Goal: Information Seeking & Learning: Find specific fact

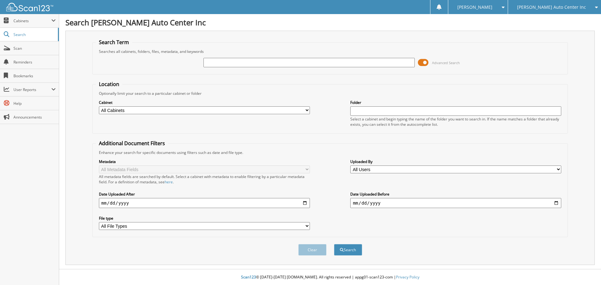
click at [227, 65] on input "text" at bounding box center [308, 62] width 211 height 9
type input "155589"
click at [334, 244] on button "Search" at bounding box center [348, 250] width 28 height 12
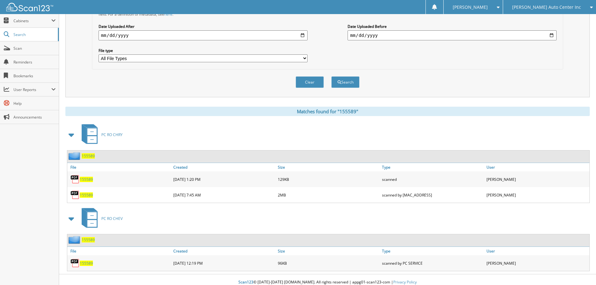
scroll to position [173, 0]
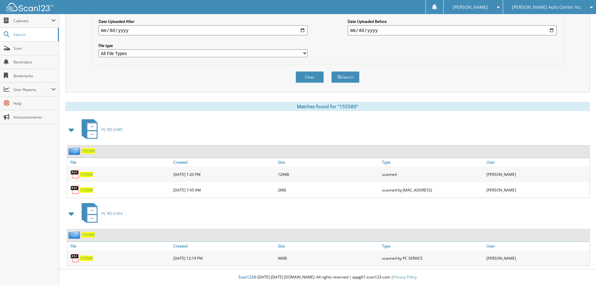
click at [88, 173] on span "155589" at bounding box center [86, 174] width 13 height 5
click at [84, 192] on span "155589" at bounding box center [86, 189] width 13 height 5
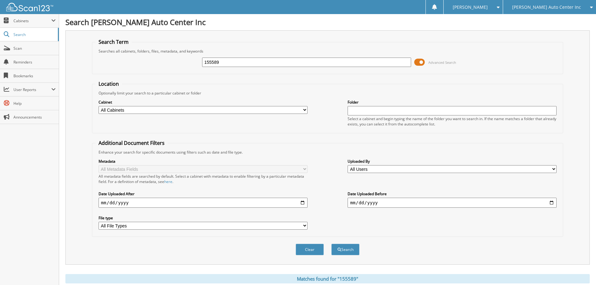
scroll to position [0, 0]
click at [534, 10] on div "[PERSON_NAME] Auto Center Inc" at bounding box center [549, 7] width 87 height 14
click at [538, 18] on link "[PERSON_NAME] Chevrolet Buick" at bounding box center [549, 19] width 93 height 11
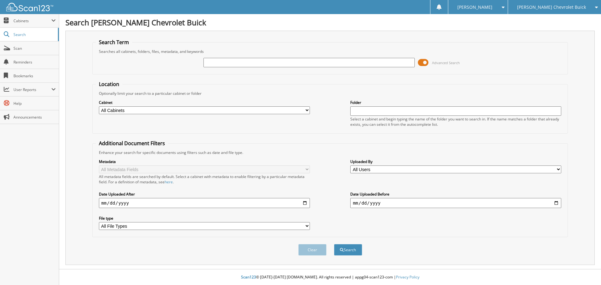
click at [224, 62] on input "text" at bounding box center [308, 62] width 211 height 9
type input "181982"
click at [334, 244] on button "Search" at bounding box center [348, 250] width 28 height 12
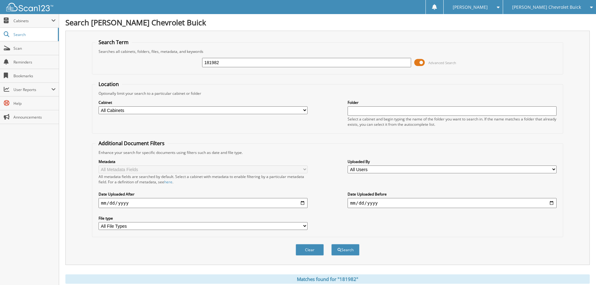
drag, startPoint x: 223, startPoint y: 64, endPoint x: 187, endPoint y: 61, distance: 36.1
click at [187, 61] on div "181982 Advanced Search" at bounding box center [327, 62] width 464 height 17
type input "NAPA"
click at [331, 244] on button "Search" at bounding box center [345, 250] width 28 height 12
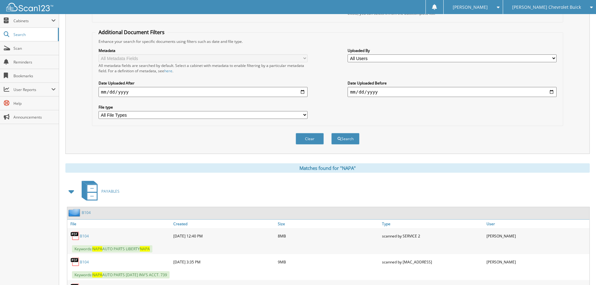
scroll to position [156, 0]
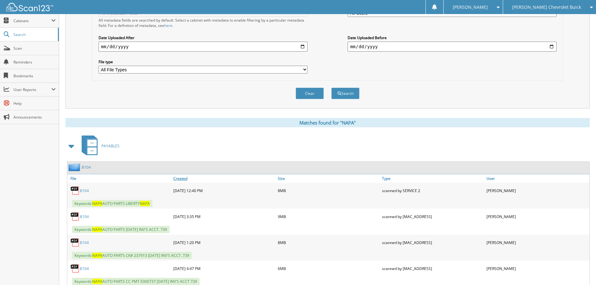
click at [184, 178] on link "Created" at bounding box center [224, 178] width 105 height 8
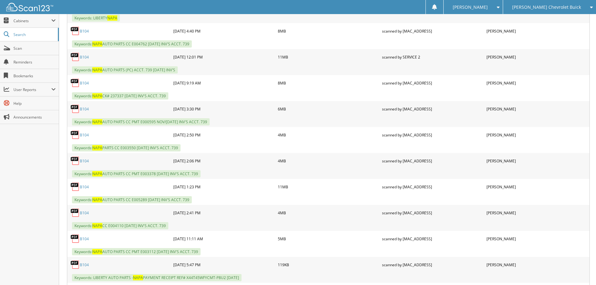
scroll to position [2473, 0]
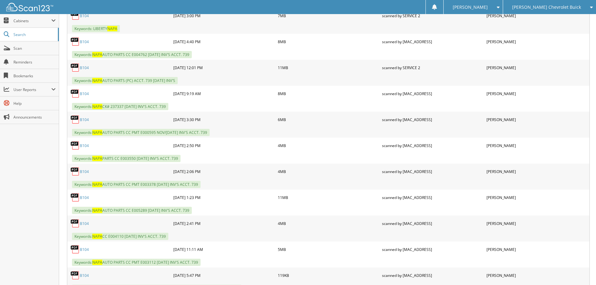
click at [84, 196] on link "B104" at bounding box center [84, 197] width 9 height 5
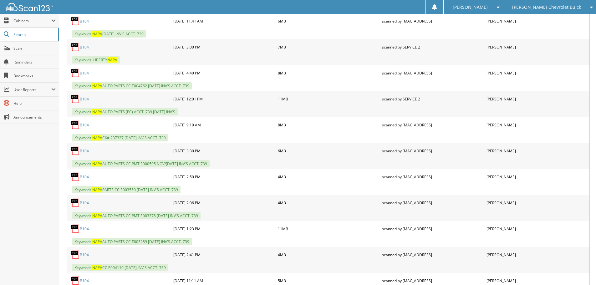
click at [87, 202] on link "B104" at bounding box center [84, 202] width 9 height 5
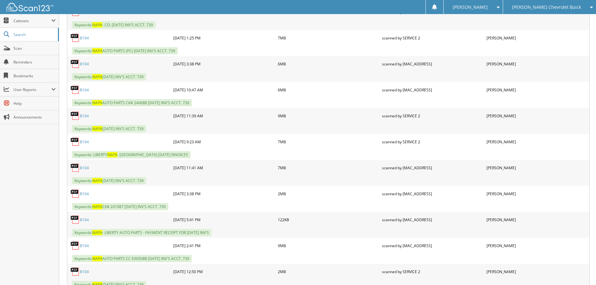
scroll to position [720, 0]
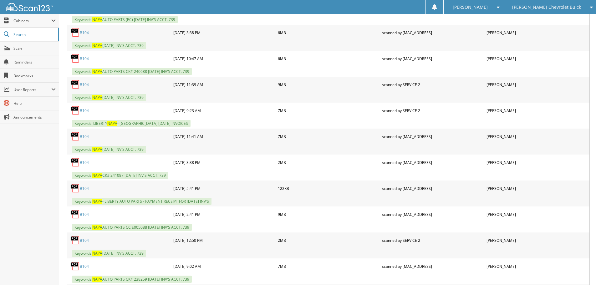
click at [86, 214] on link "B104" at bounding box center [84, 214] width 9 height 5
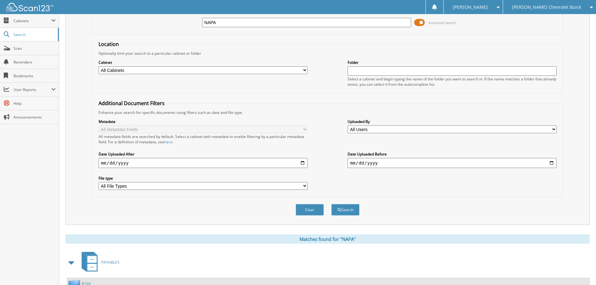
scroll to position [0, 0]
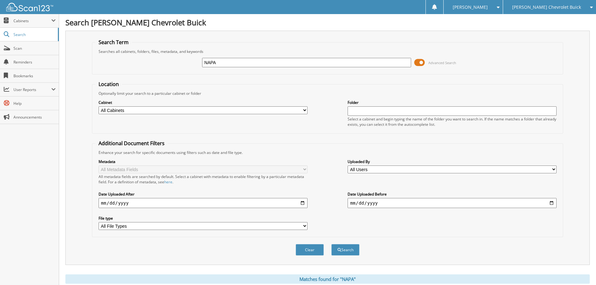
click at [552, 2] on div "[PERSON_NAME] Chevrolet Buick" at bounding box center [549, 7] width 87 height 14
click at [546, 19] on link "[PERSON_NAME] Auto Center Inc" at bounding box center [549, 19] width 93 height 11
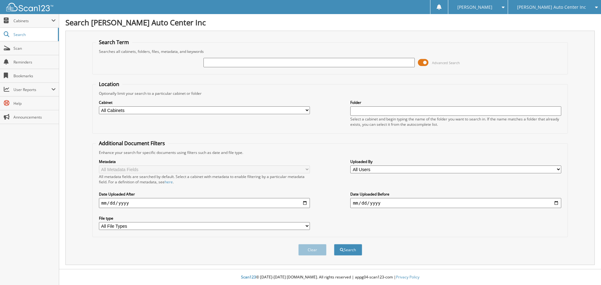
click at [234, 63] on input "text" at bounding box center [308, 62] width 211 height 9
type input "155592"
click at [334, 244] on button "Search" at bounding box center [348, 250] width 28 height 12
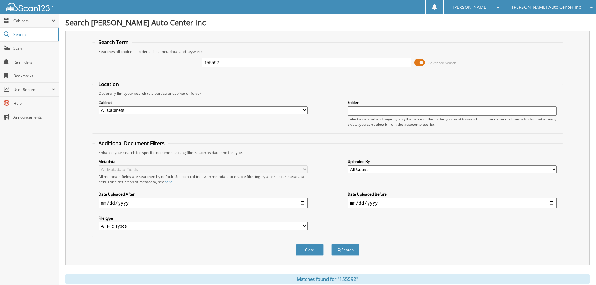
click at [210, 63] on input "155592" at bounding box center [306, 62] width 209 height 9
click at [230, 64] on input "15592" at bounding box center [306, 62] width 209 height 9
type input "155921"
click at [331, 244] on button "Search" at bounding box center [345, 250] width 28 height 12
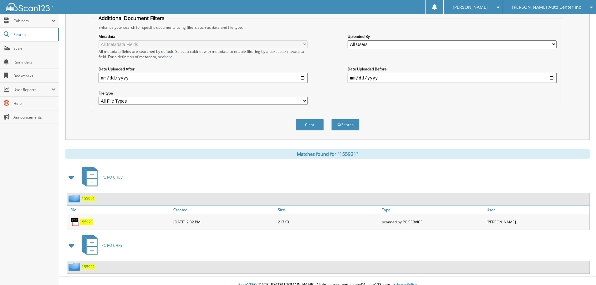
scroll to position [133, 0]
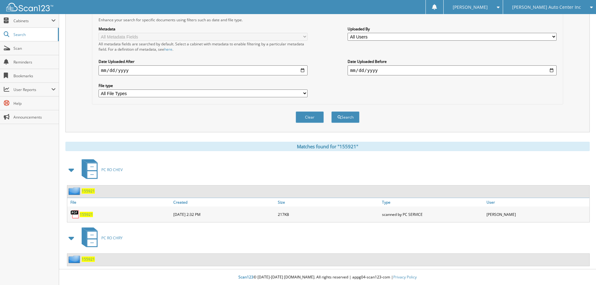
click at [90, 260] on span "155921" at bounding box center [88, 259] width 13 height 5
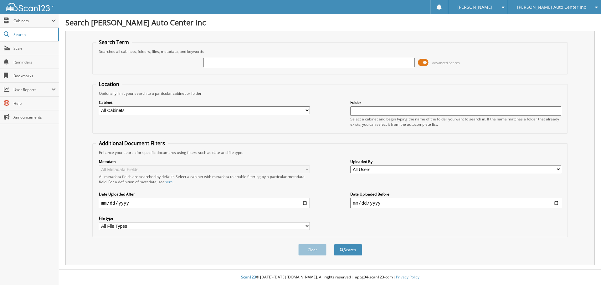
click at [223, 61] on input "text" at bounding box center [308, 62] width 211 height 9
type input "155962"
click at [334, 244] on button "Search" at bounding box center [348, 250] width 28 height 12
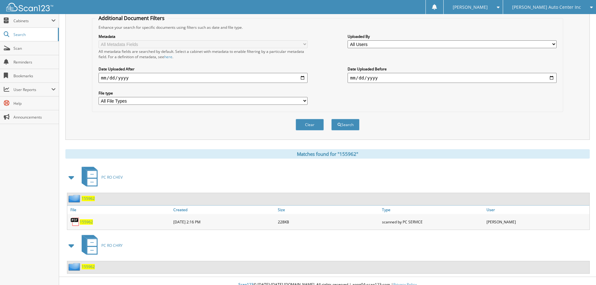
scroll to position [133, 0]
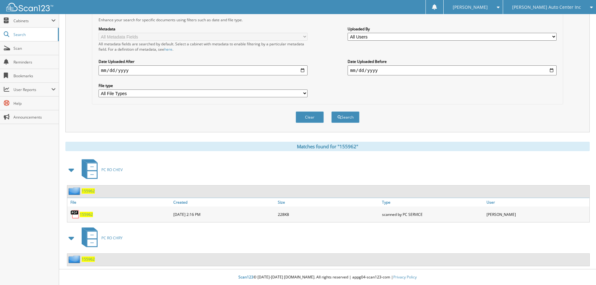
click at [116, 236] on span "PC RO CHRY" at bounding box center [111, 237] width 21 height 5
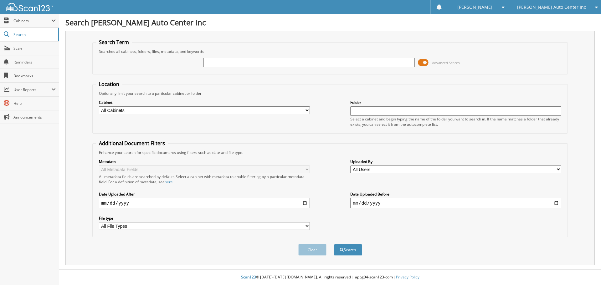
click at [272, 63] on input "text" at bounding box center [308, 62] width 211 height 9
type input "155962"
click at [334, 244] on button "Search" at bounding box center [348, 250] width 28 height 12
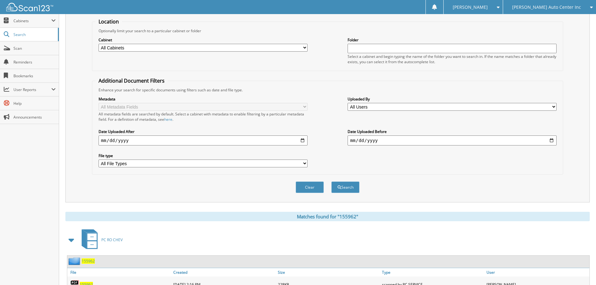
scroll to position [133, 0]
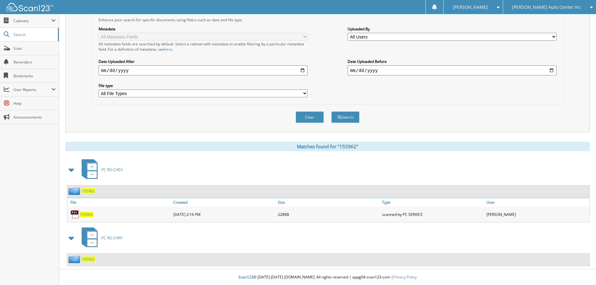
click at [88, 259] on span "155962" at bounding box center [88, 259] width 13 height 5
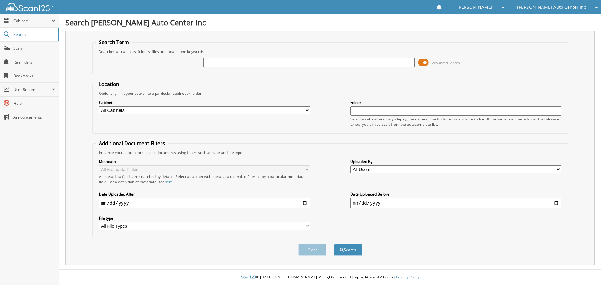
click at [214, 64] on input "text" at bounding box center [308, 62] width 211 height 9
type input "155987"
click at [334, 244] on button "Search" at bounding box center [348, 250] width 28 height 12
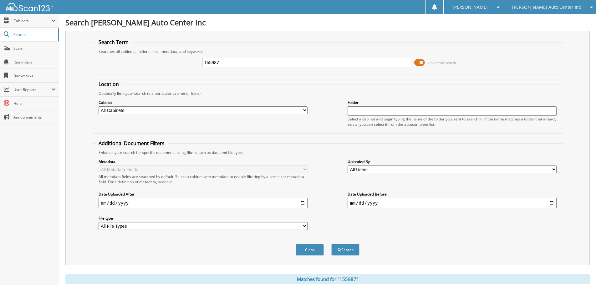
click at [265, 71] on fieldset "Search Term Searches all cabinets, folders, files, metadata, and keywords 15598…" at bounding box center [327, 57] width 471 height 36
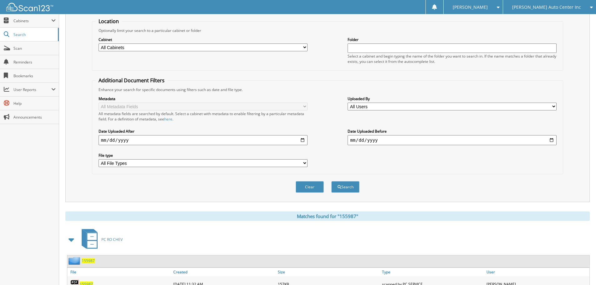
scroll to position [133, 0]
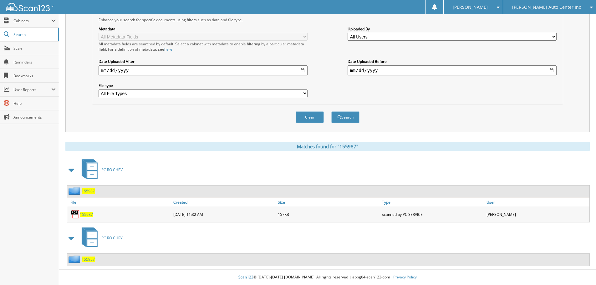
click at [84, 257] on span "155987" at bounding box center [88, 259] width 13 height 5
